Goal: Task Accomplishment & Management: Manage account settings

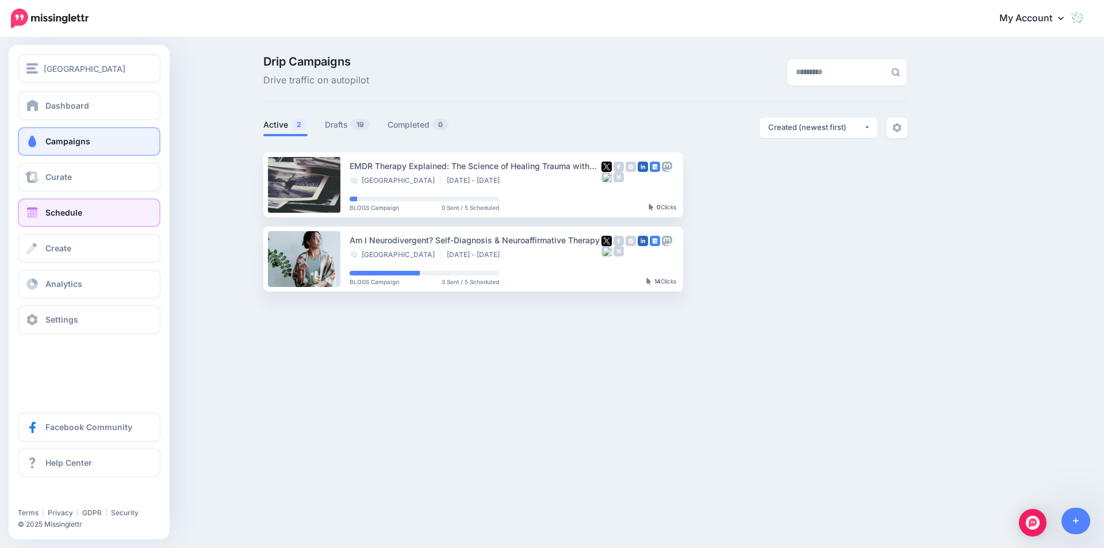
click at [68, 209] on span "Schedule" at bounding box center [63, 213] width 37 height 10
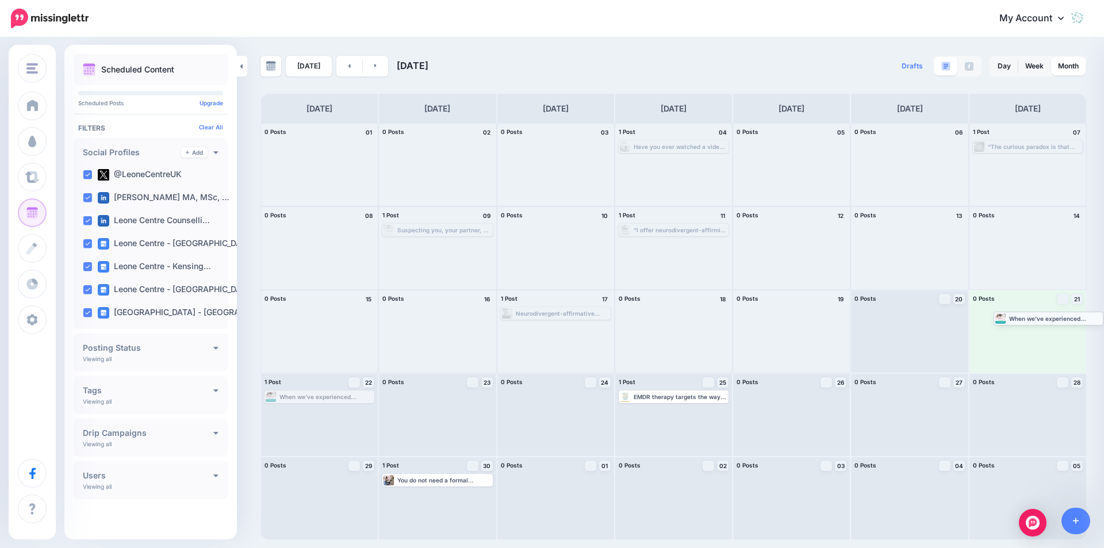
drag, startPoint x: 311, startPoint y: 397, endPoint x: 1034, endPoint y: 322, distance: 726.5
click at [369, 68] on link at bounding box center [376, 66] width 26 height 21
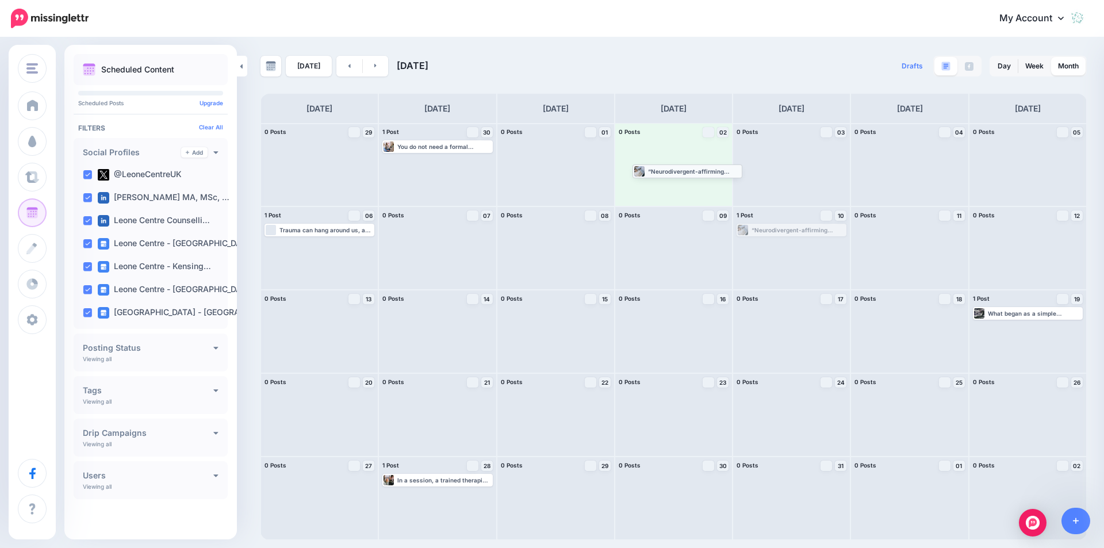
drag, startPoint x: 791, startPoint y: 230, endPoint x: 687, endPoint y: 171, distance: 119.8
click at [350, 67] on link at bounding box center [350, 66] width 26 height 21
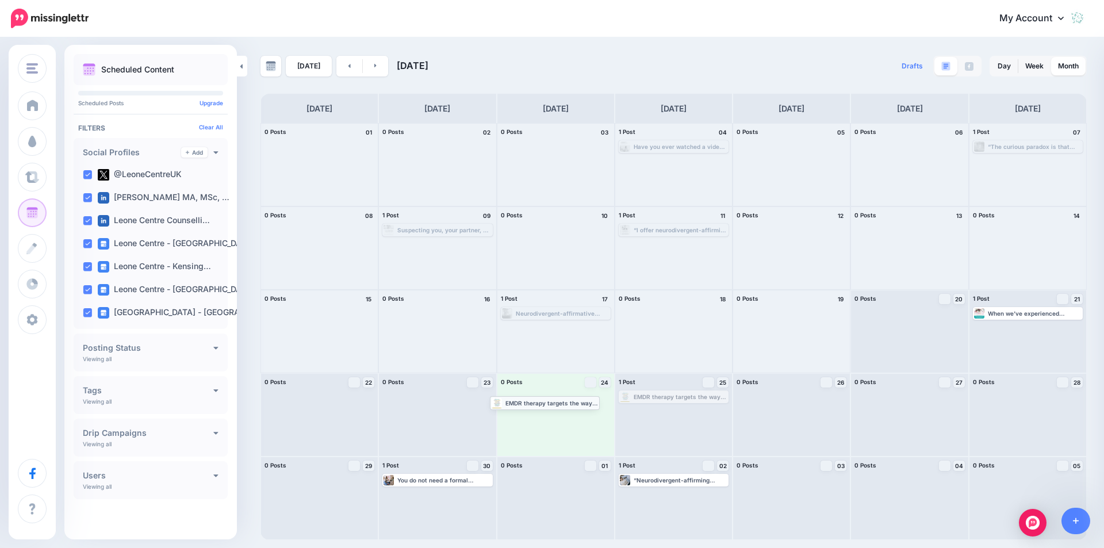
drag, startPoint x: 688, startPoint y: 399, endPoint x: 559, endPoint y: 404, distance: 129.0
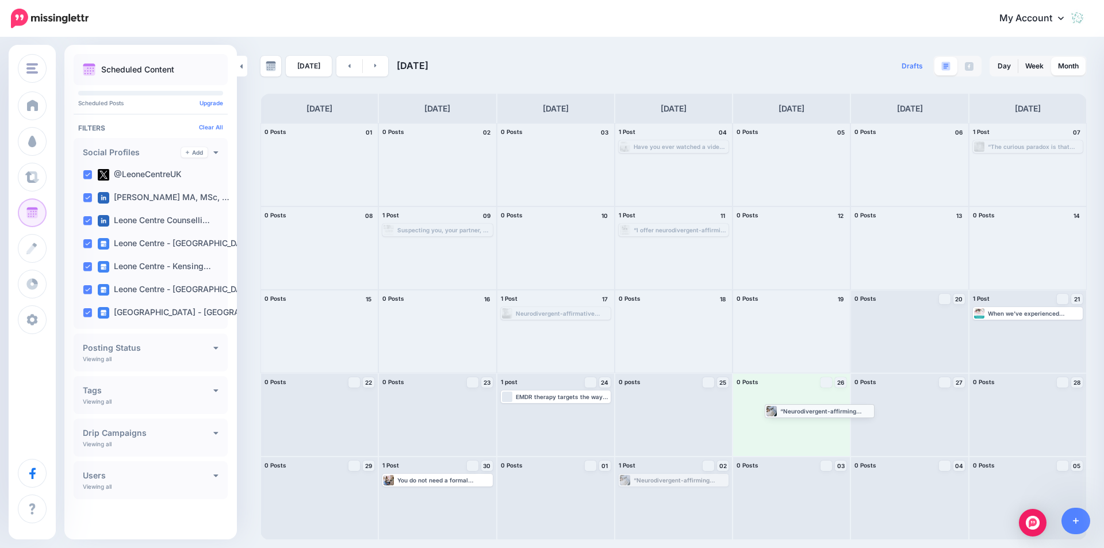
drag, startPoint x: 666, startPoint y: 479, endPoint x: 812, endPoint y: 409, distance: 161.8
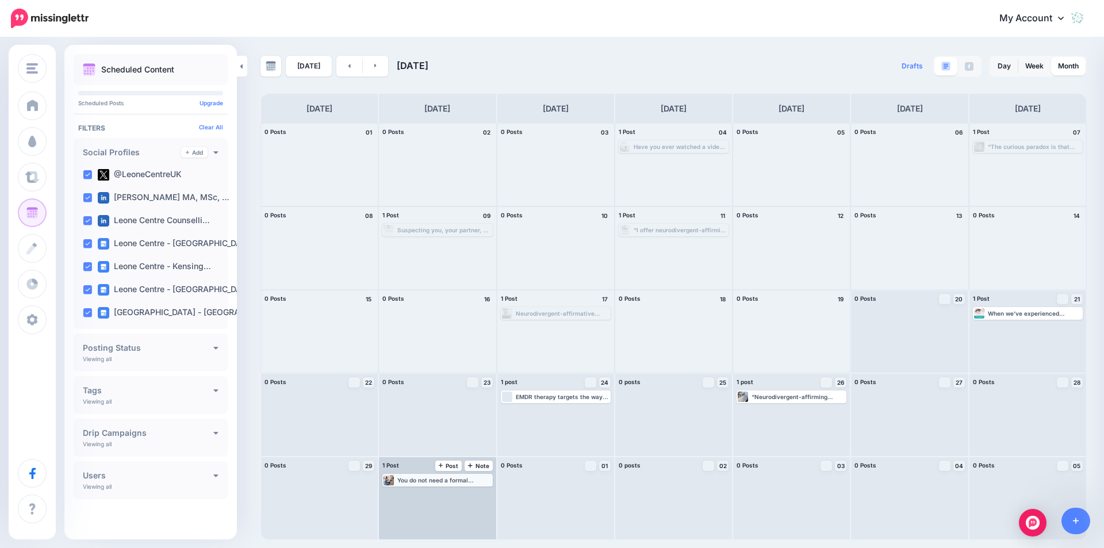
click at [433, 484] on div "You do not need a formal diagnosis to begin receiving neurodivergent-affirming …" at bounding box center [438, 480] width 108 height 10
click at [430, 493] on link "Edit" at bounding box center [420, 494] width 72 height 10
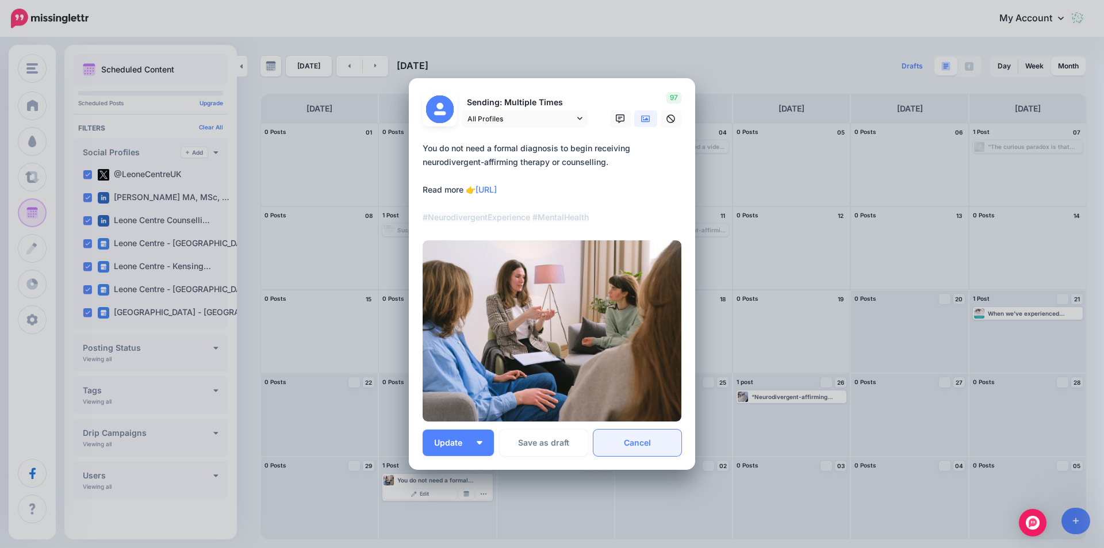
click at [644, 437] on link "Cancel" at bounding box center [638, 443] width 88 height 26
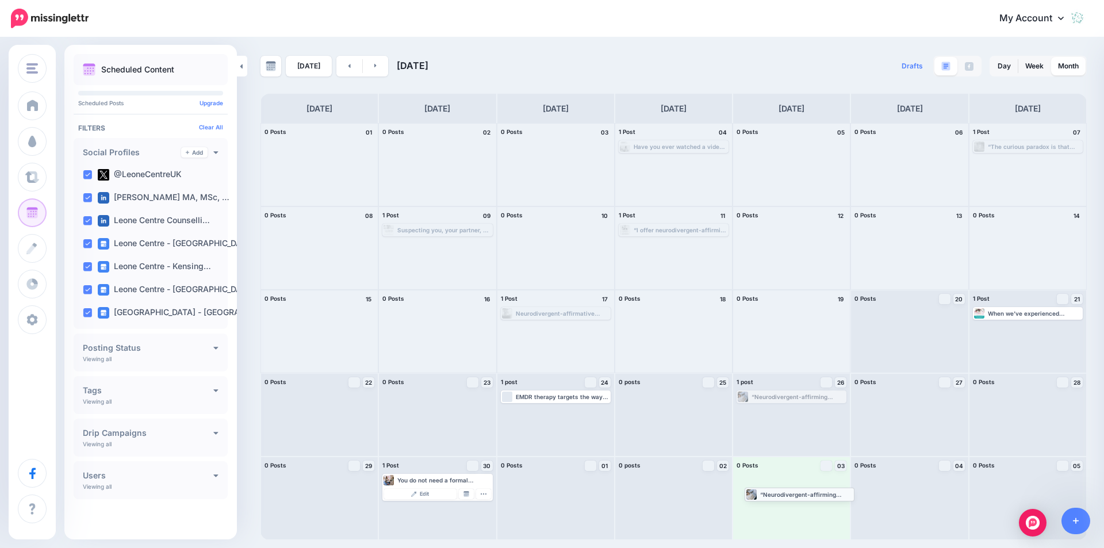
drag, startPoint x: 798, startPoint y: 399, endPoint x: 806, endPoint y: 496, distance: 97.5
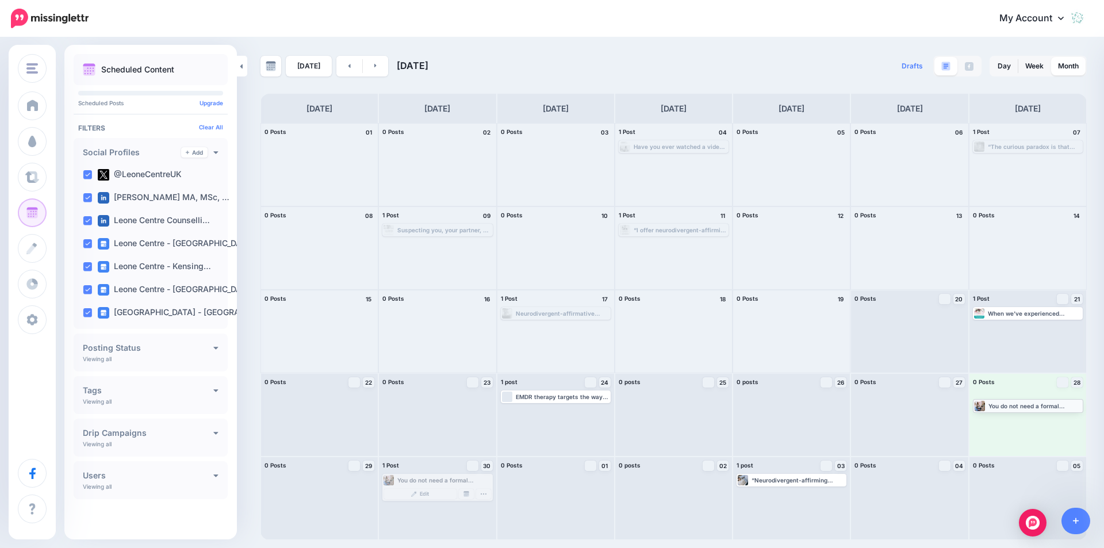
drag, startPoint x: 424, startPoint y: 480, endPoint x: 1015, endPoint y: 406, distance: 595.5
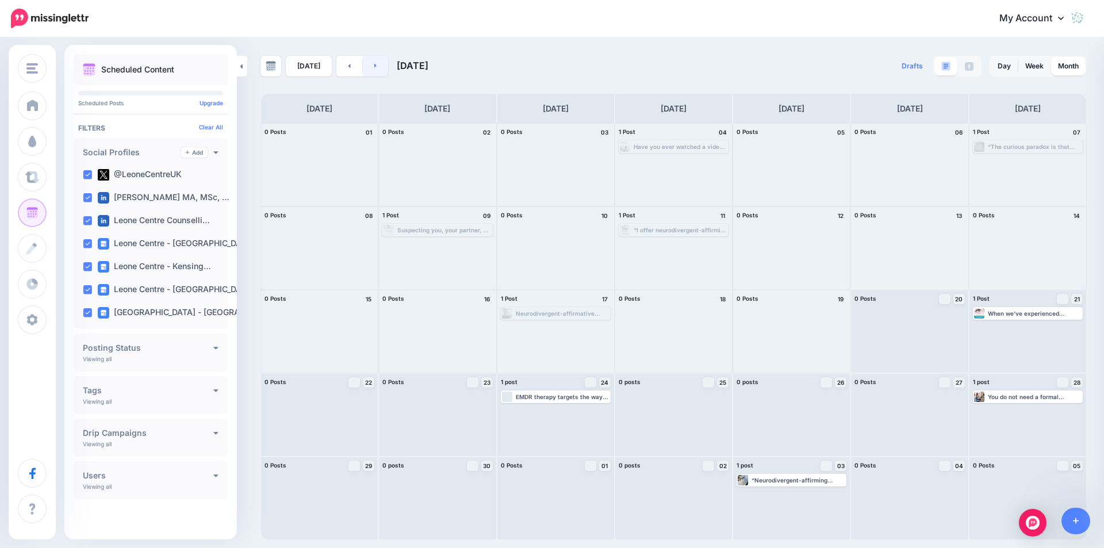
click at [379, 68] on link at bounding box center [376, 66] width 26 height 21
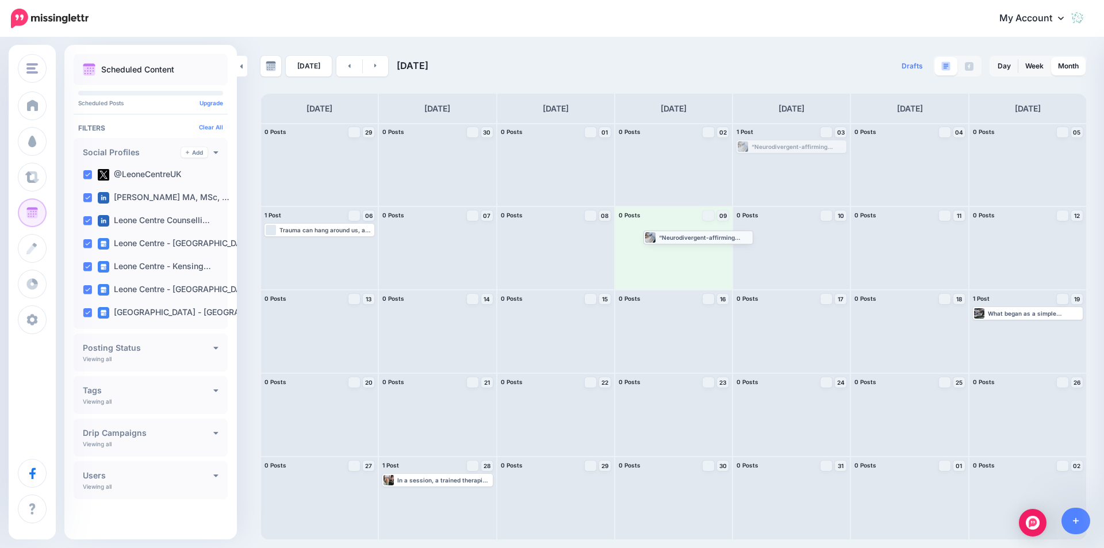
drag, startPoint x: 806, startPoint y: 146, endPoint x: 713, endPoint y: 236, distance: 129.8
click at [337, 70] on link at bounding box center [350, 66] width 26 height 21
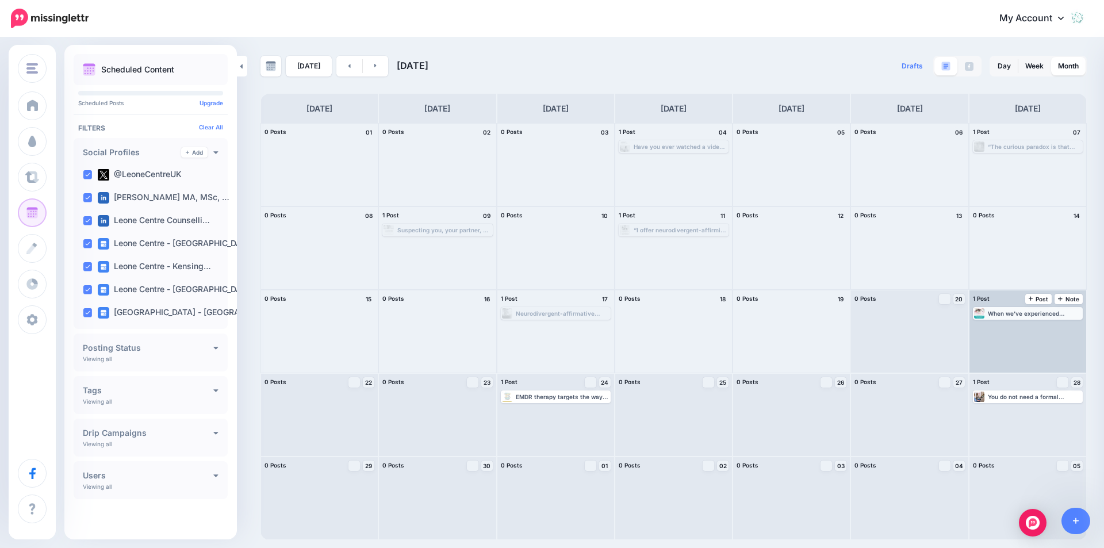
click at [1043, 312] on div "When we’ve experienced trauma, those heavy, hurtful memories and traumatic past…" at bounding box center [1035, 313] width 94 height 7
click at [1014, 327] on span "Edit" at bounding box center [1015, 327] width 9 height 6
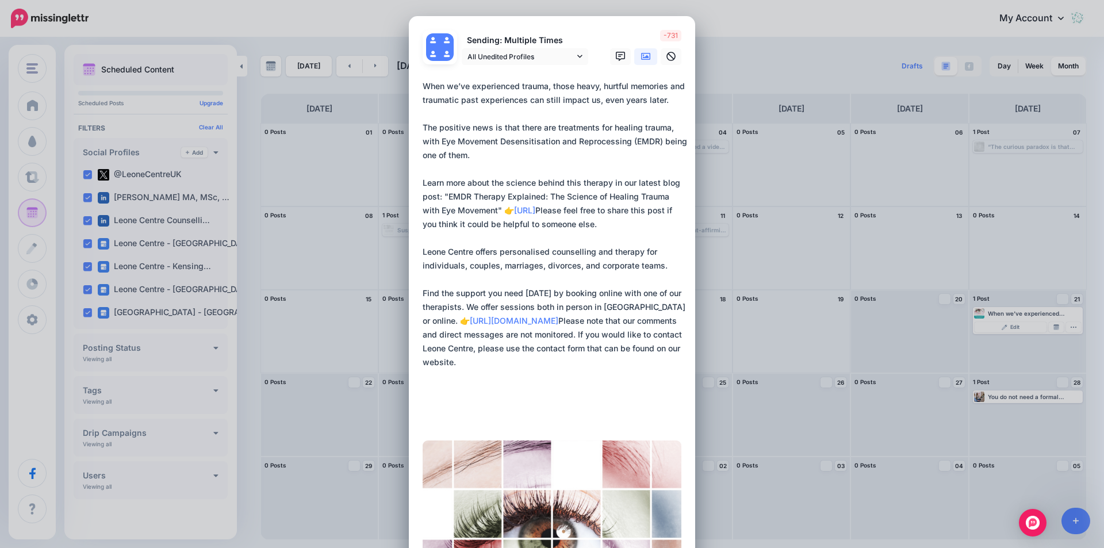
drag, startPoint x: 422, startPoint y: 85, endPoint x: 606, endPoint y: 406, distance: 370.5
click at [606, 406] on textarea "**********" at bounding box center [555, 251] width 265 height 345
click at [616, 344] on textarea "**********" at bounding box center [555, 251] width 265 height 345
click at [595, 307] on textarea "**********" at bounding box center [555, 251] width 265 height 345
drag, startPoint x: 598, startPoint y: 406, endPoint x: 404, endPoint y: 89, distance: 371.8
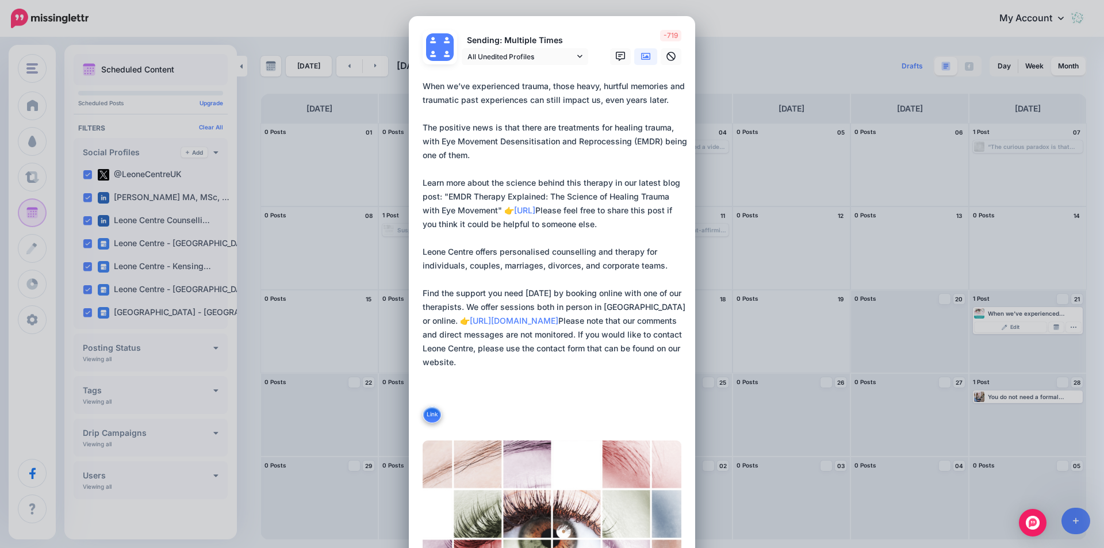
click at [404, 89] on div "Edit Post Loading Sending: Multiple Times" at bounding box center [552, 274] width 1104 height 548
click at [800, 179] on div "Edit Post Loading Sending: Multiple Times" at bounding box center [552, 274] width 1104 height 548
click at [785, 313] on div "Edit Post Loading Sending: Multiple Times" at bounding box center [552, 274] width 1104 height 548
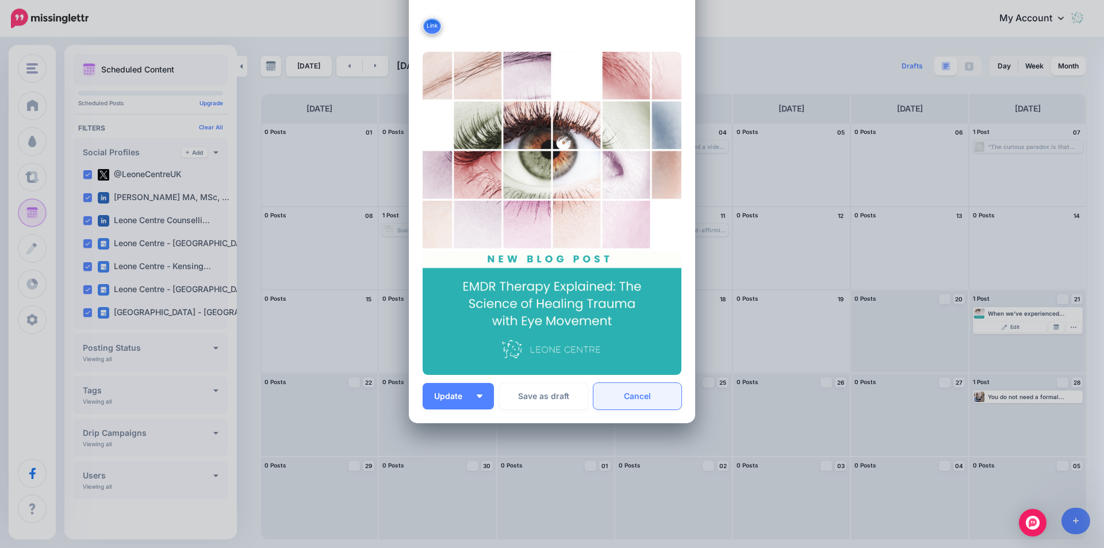
click at [645, 398] on link "Cancel" at bounding box center [638, 396] width 88 height 26
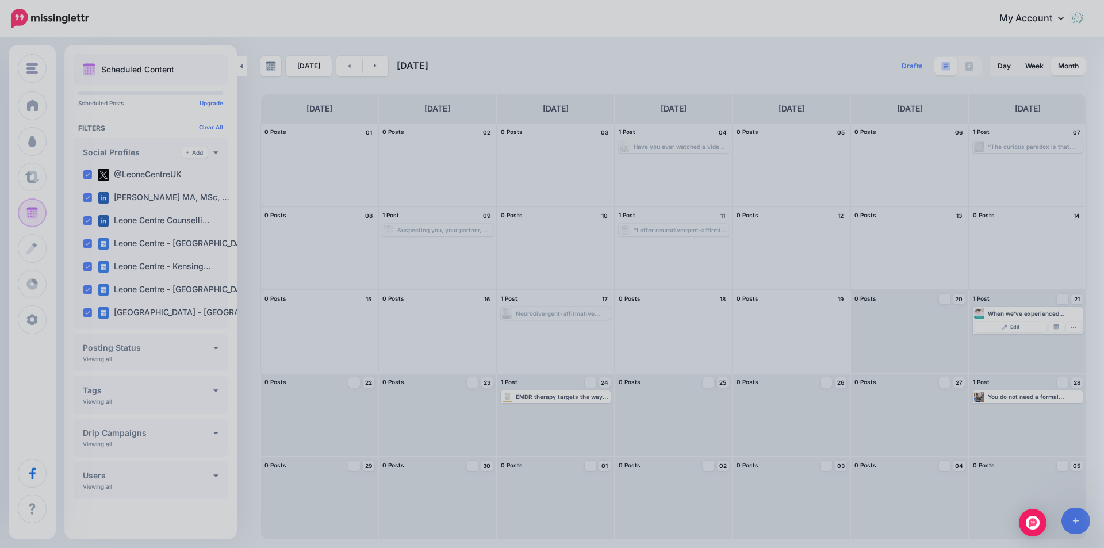
scroll to position [280, 0]
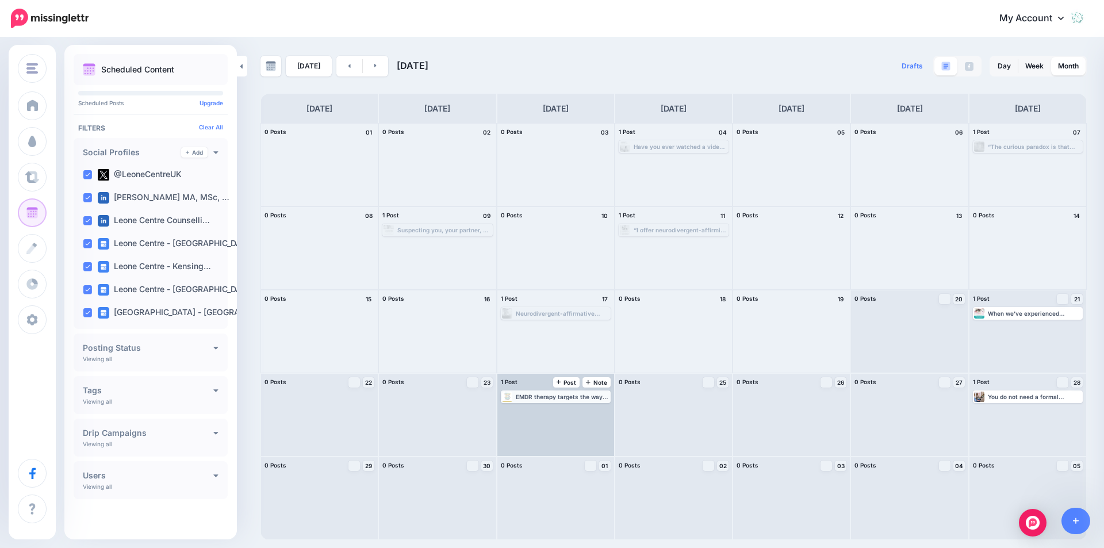
click at [569, 399] on div "EMDR therapy targets the way traumatic memories are stored in the brain. It hel…" at bounding box center [563, 396] width 94 height 7
click at [540, 412] on span "Edit" at bounding box center [542, 411] width 9 height 6
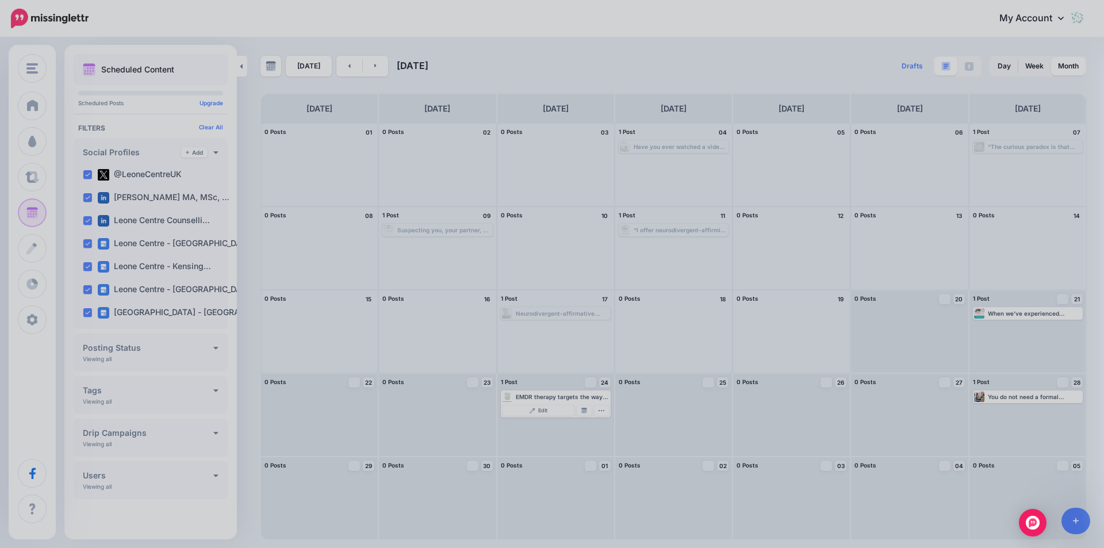
scroll to position [0, 0]
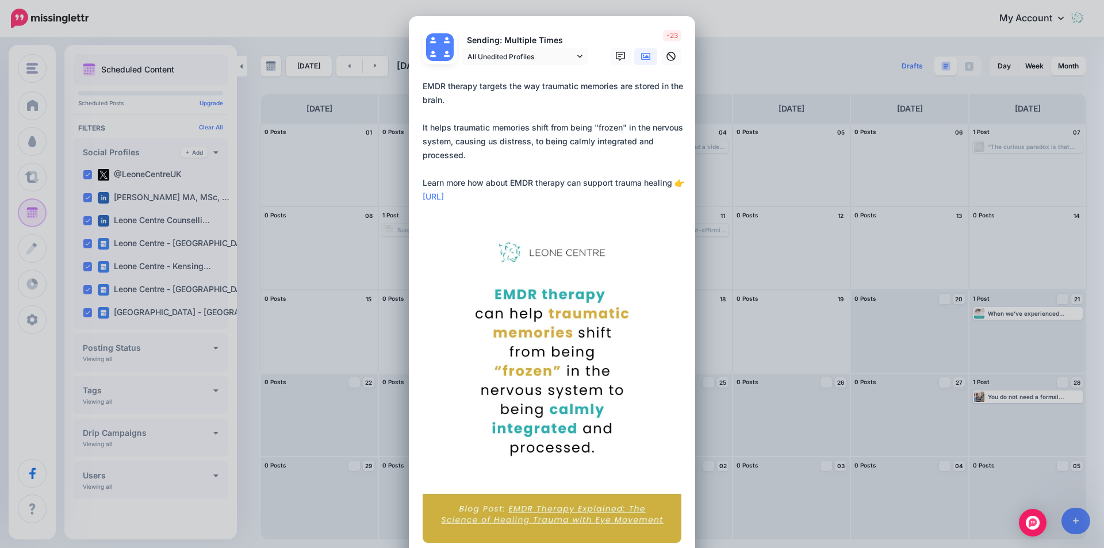
drag, startPoint x: 420, startPoint y: 83, endPoint x: 528, endPoint y: 199, distance: 158.3
click at [528, 199] on textarea "**********" at bounding box center [555, 141] width 265 height 124
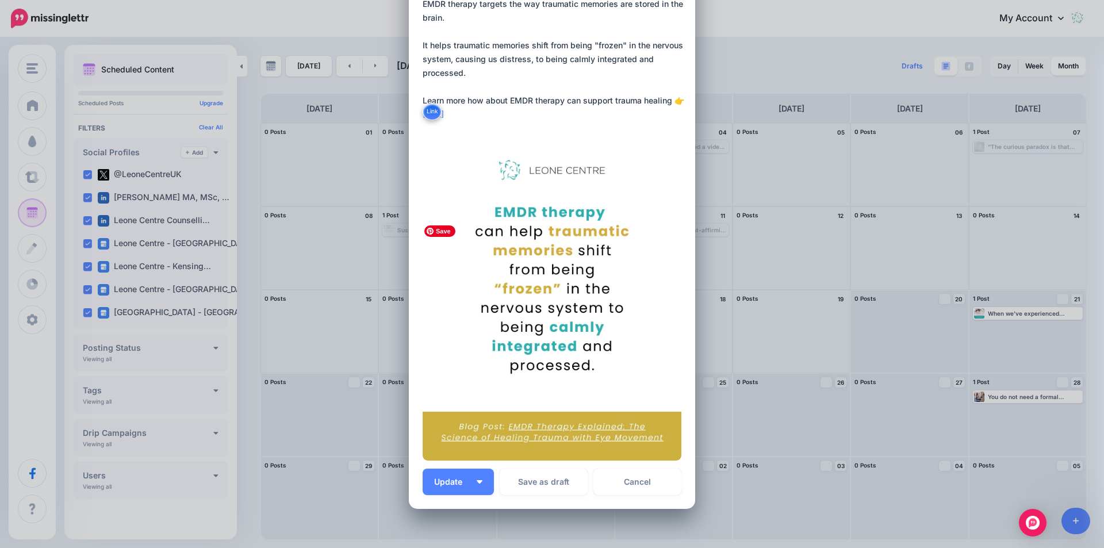
scroll to position [168, 0]
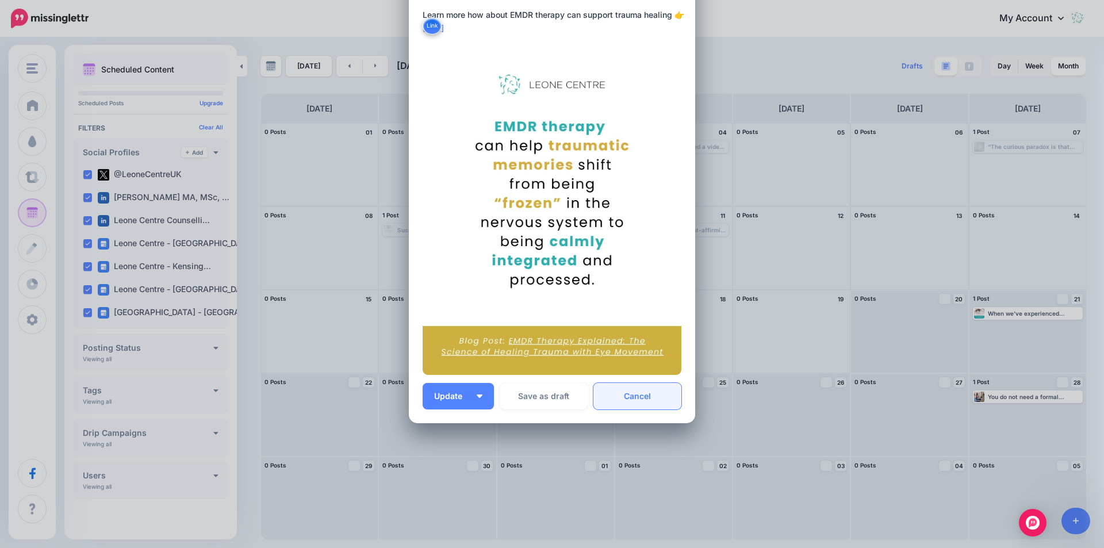
click at [641, 403] on link "Cancel" at bounding box center [638, 396] width 88 height 26
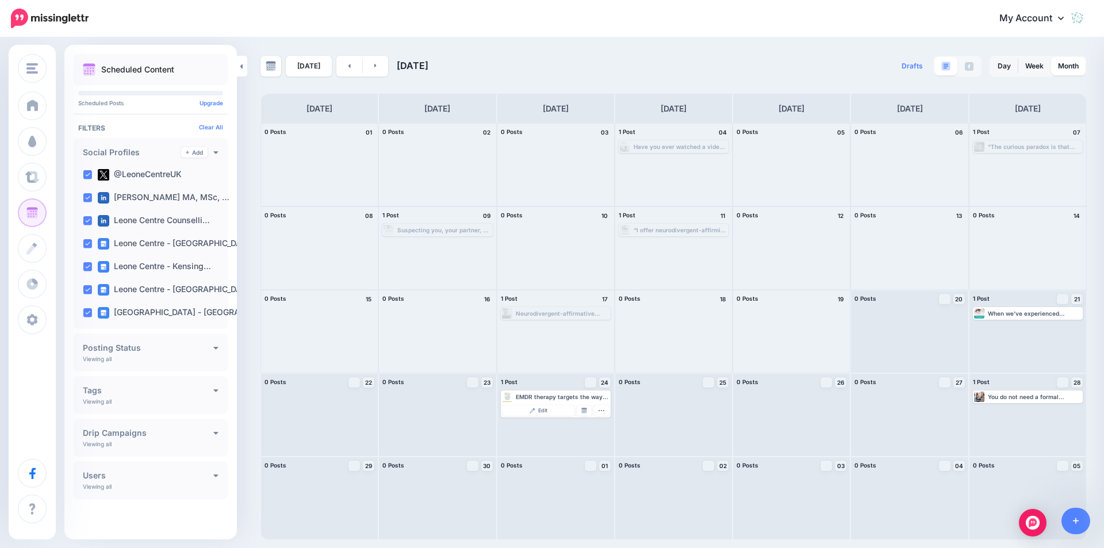
scroll to position [0, 0]
